Goal: Answer question/provide support: Answer question/provide support

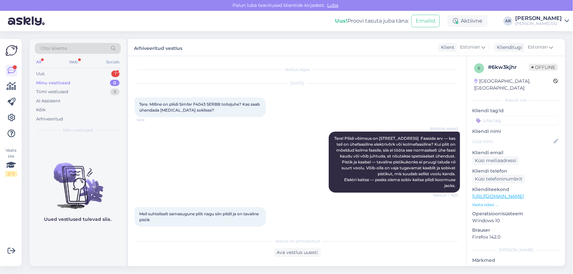
scroll to position [304, 0]
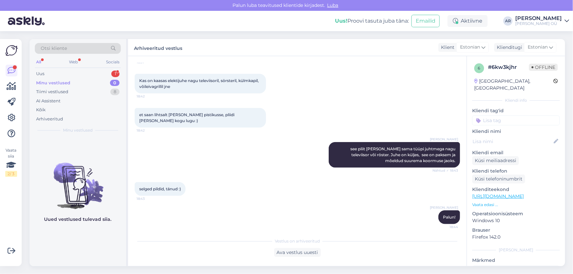
click at [58, 80] on div "Minu vestlused" at bounding box center [53, 83] width 34 height 7
click at [59, 73] on div "Uus 1" at bounding box center [78, 73] width 86 height 9
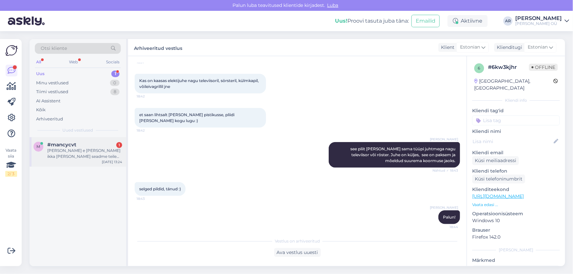
click at [62, 148] on div "[PERSON_NAME] e [PERSON_NAME] ikka [PERSON_NAME] seadme teile myyes uue sellevo…" at bounding box center [84, 154] width 75 height 12
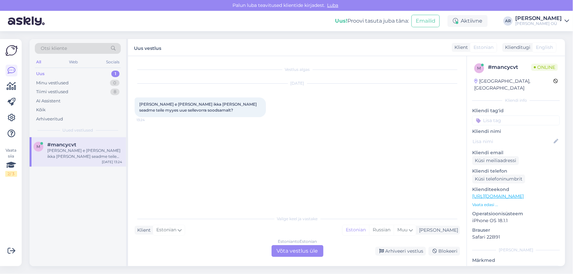
click at [280, 248] on div "Estonian to Estonian Võta vestlus üle" at bounding box center [298, 251] width 52 height 12
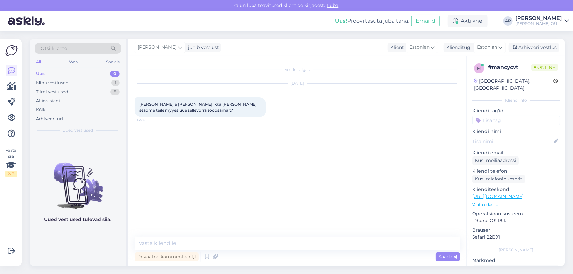
click at [502, 194] on link "[URL][DOMAIN_NAME]" at bounding box center [499, 197] width 52 height 6
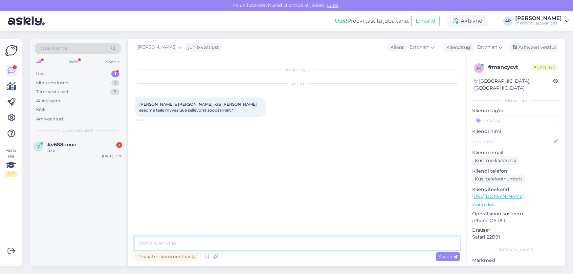
click at [178, 240] on textarea at bounding box center [298, 244] width 326 height 14
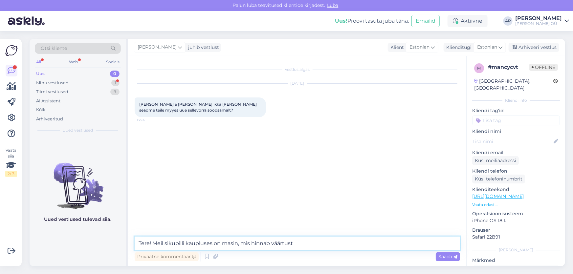
click at [263, 243] on textarea "Tere! Meil sikupilli kaupluses on masin, mis hinnab väärtust" at bounding box center [298, 244] width 326 height 14
click at [305, 243] on textarea "Tere! Meil sikupilli kaupluses on masin, mis hinab väärtust" at bounding box center [298, 244] width 326 height 14
click at [322, 245] on textarea "Tere! Meil sikupilli kaupluses on masin, mis hindab väärtust" at bounding box center [298, 244] width 326 height 14
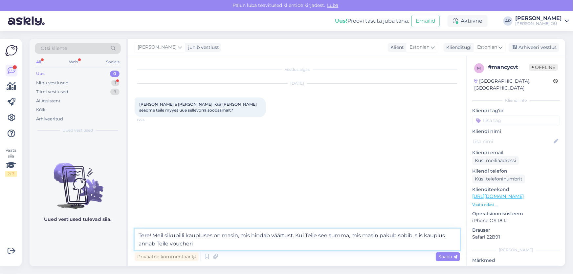
drag, startPoint x: 209, startPoint y: 246, endPoint x: 133, endPoint y: 235, distance: 76.4
click at [133, 235] on div "Vestlus algas [DATE] [PERSON_NAME] e [PERSON_NAME] ikka [PERSON_NAME] seadme te…" at bounding box center [297, 161] width 339 height 210
click at [204, 246] on textarea "Tere! Meil sikupilli kaupluses on masin, mis hindab väärtust. Kui Teile see sum…" at bounding box center [298, 240] width 326 height 22
drag, startPoint x: 305, startPoint y: 244, endPoint x: 132, endPoint y: 236, distance: 172.7
click at [132, 235] on div "Vestlus algas [DATE] [PERSON_NAME] e [PERSON_NAME] ikka [PERSON_NAME] seadme te…" at bounding box center [297, 161] width 339 height 210
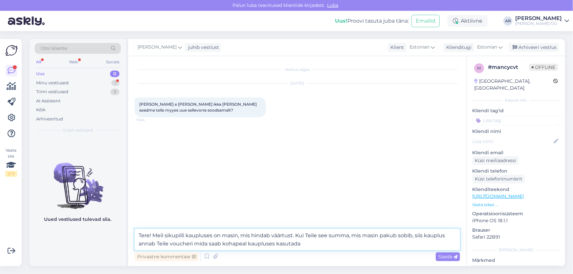
type textarea "Tere! Meil sikupilli kaupluses on masin, mis hindab väärtust. Kui Teile see sum…"
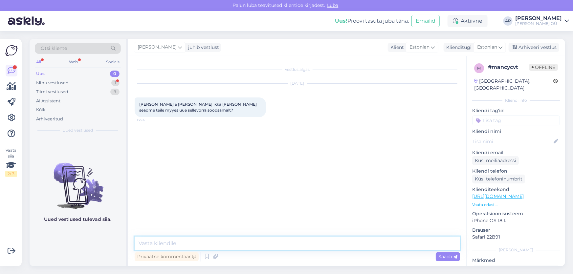
click at [245, 244] on textarea at bounding box center [298, 244] width 326 height 14
paste textarea "Tere! Meie Sikupilli kaupluses on masin, mis hindab Teie eseme väärtust. Kui Te…"
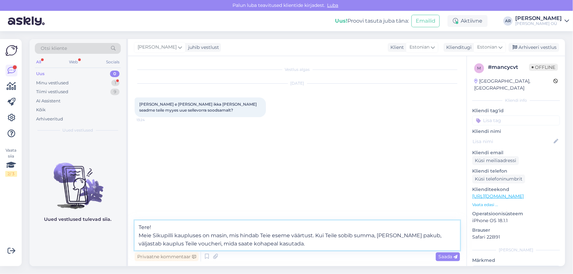
click at [290, 236] on textarea "Tere! Meie Sikupilli kaupluses on masin, mis hindab Teie eseme väärtust. Kui Te…" at bounding box center [298, 236] width 326 height 30
type textarea "Tere! Meie Sikupilli kaupluses on masin, mis hindab Teie eseme (telefoni) väärt…"
click at [401, 243] on textarea "Tere! Meie Sikupilli kaupluses on masin, mis hindab Teie eseme (telefoni) väärt…" at bounding box center [298, 236] width 326 height 30
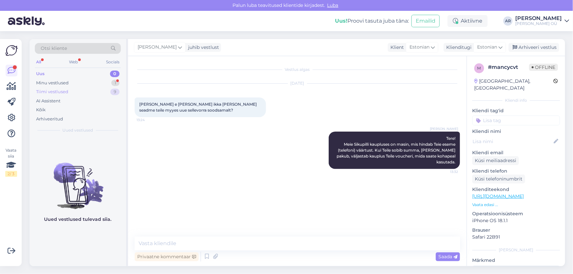
click at [62, 92] on div "Tiimi vestlused" at bounding box center [52, 92] width 32 height 7
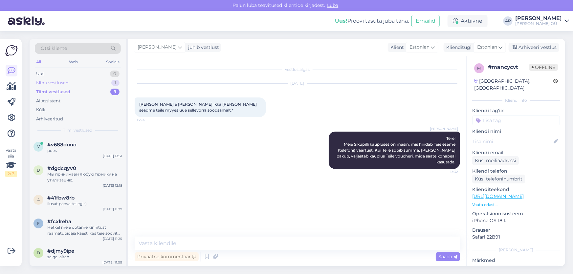
click at [63, 85] on div "Minu vestlused" at bounding box center [52, 83] width 33 height 7
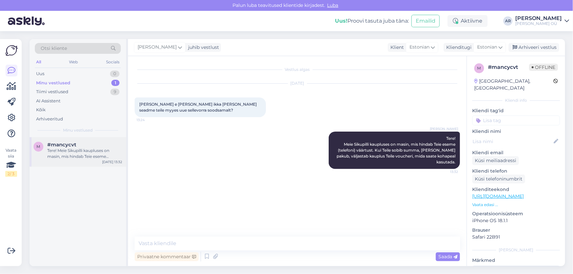
drag, startPoint x: 90, startPoint y: 148, endPoint x: 117, endPoint y: 148, distance: 26.6
click at [90, 148] on div "Tere! Meie Sikupilli kaupluses on masin, mis hindab Teie eseme (telefoni) väärt…" at bounding box center [84, 154] width 75 height 12
click at [84, 84] on div "Minu vestlused 1" at bounding box center [78, 83] width 86 height 9
click at [106, 151] on div "Tere! Meie Sikupilli kaupluses on masin, mis hindab Teie eseme (telefoni) väärt…" at bounding box center [84, 154] width 75 height 12
click at [86, 85] on div "Minu vestlused 1" at bounding box center [78, 83] width 86 height 9
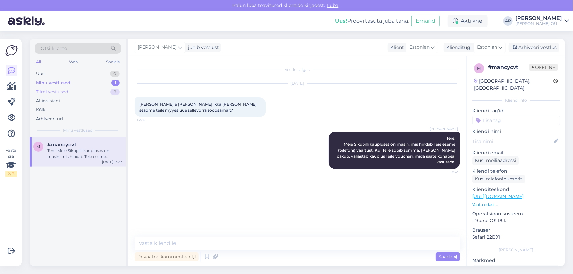
click at [85, 93] on div "Tiimi vestlused 9" at bounding box center [78, 91] width 86 height 9
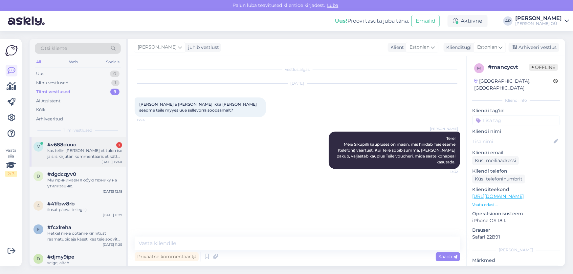
click at [93, 160] on div "v #v688duuo 2 kas tellin [PERSON_NAME] et tulen ise ja siis kirjutan kommentaar…" at bounding box center [78, 152] width 97 height 30
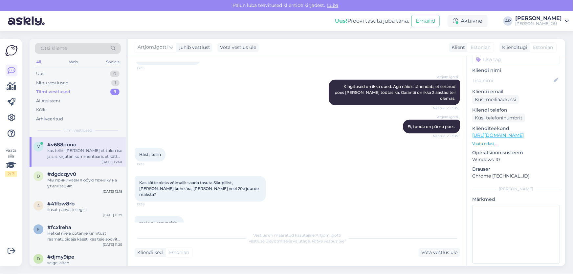
scroll to position [711, 0]
